Goal: Task Accomplishment & Management: Use online tool/utility

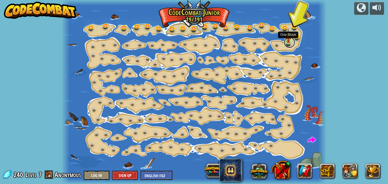
click at [287, 42] on link at bounding box center [288, 42] width 11 height 11
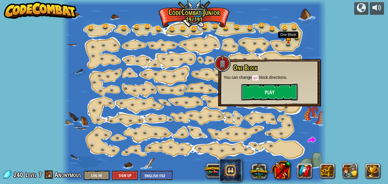
click at [272, 89] on button "Play" at bounding box center [269, 91] width 57 height 17
